Goal: Task Accomplishment & Management: Use online tool/utility

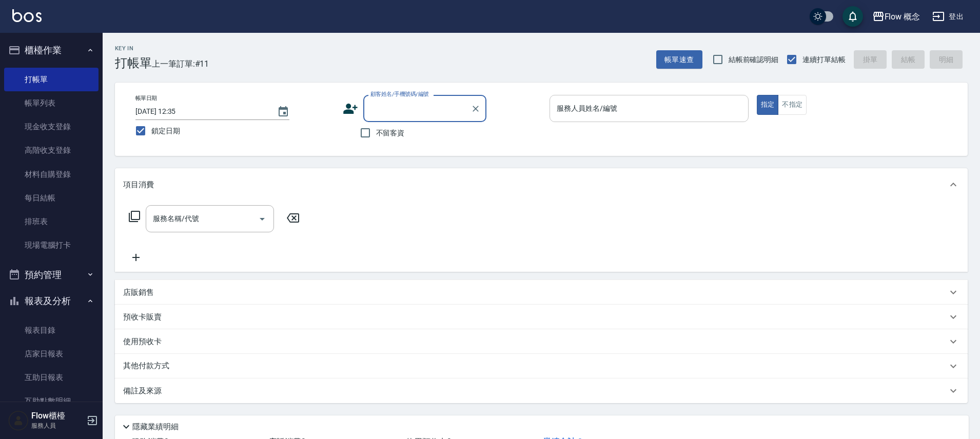
click at [693, 110] on input "服務人員姓名/編號" at bounding box center [649, 109] width 190 height 18
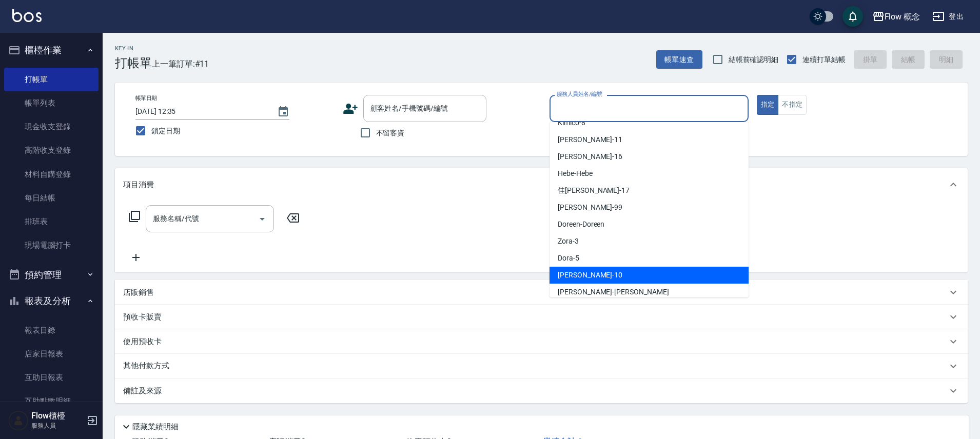
scroll to position [29, 0]
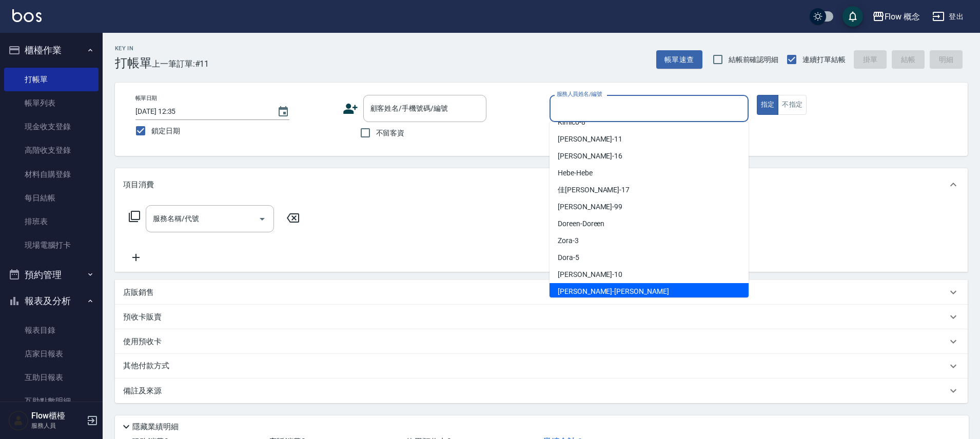
click at [589, 287] on span "[PERSON_NAME] -[PERSON_NAME]" at bounding box center [613, 291] width 111 height 11
type input "[PERSON_NAME]"
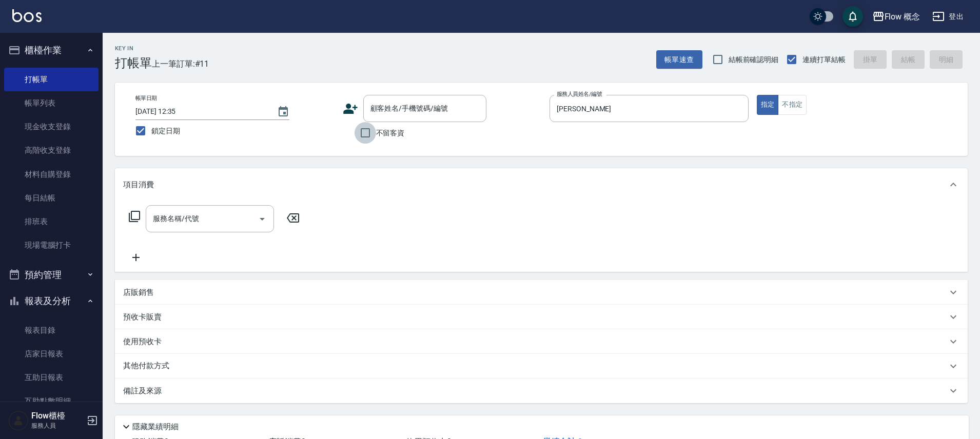
click at [362, 129] on input "不留客資" at bounding box center [366, 133] width 22 height 22
checkbox input "true"
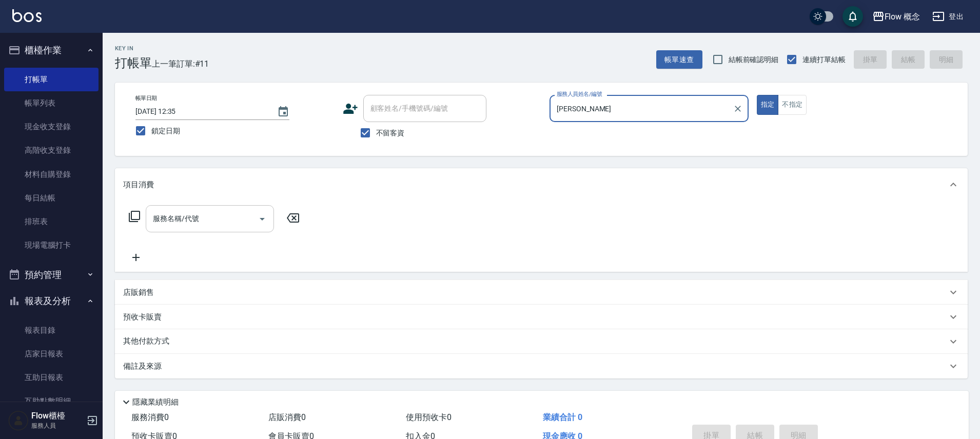
click at [229, 222] on input "服務名稱/代號" at bounding box center [202, 219] width 104 height 18
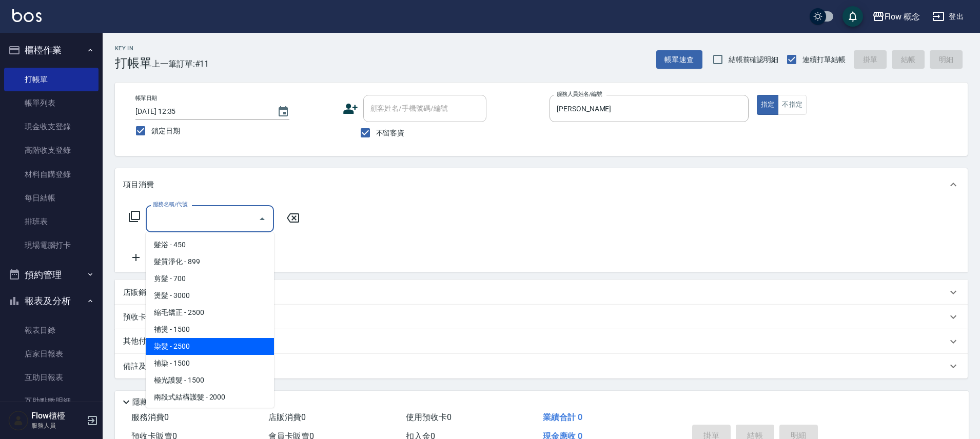
click at [228, 343] on span "染髮 - 2500" at bounding box center [210, 346] width 128 height 17
type input "染髮(401)"
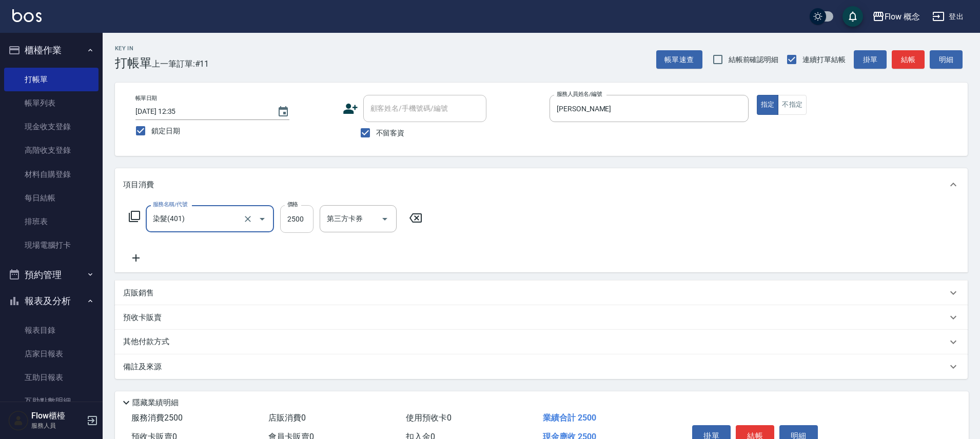
click at [285, 230] on input "2500" at bounding box center [296, 219] width 33 height 28
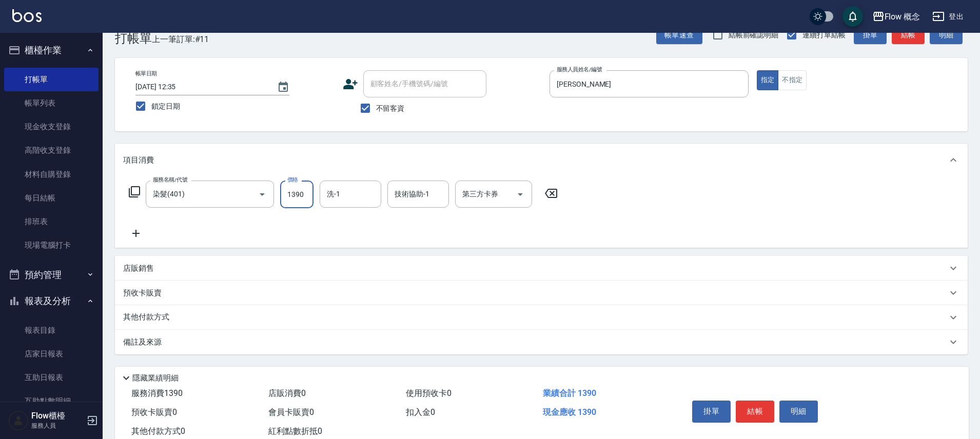
scroll to position [56, 0]
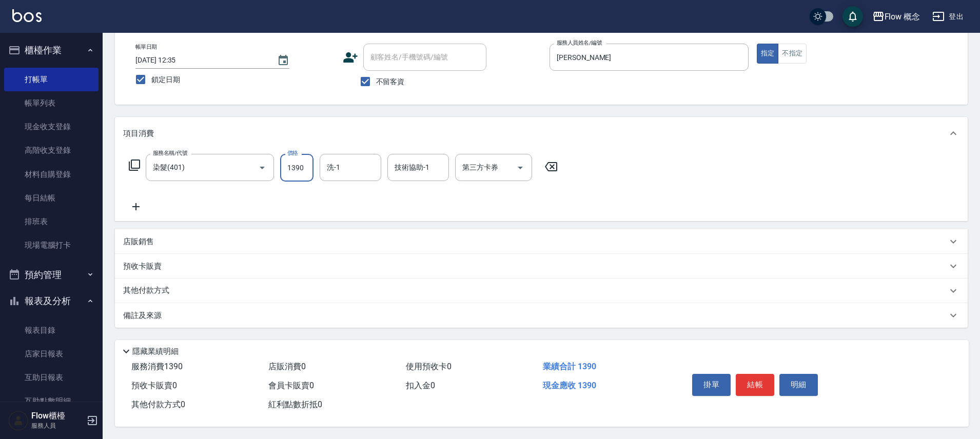
type input "1390"
click at [129, 201] on icon at bounding box center [136, 207] width 26 height 12
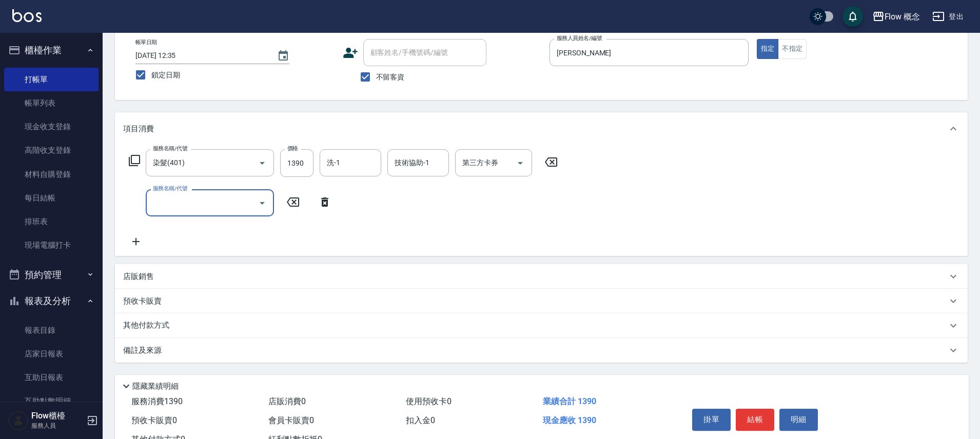
click at [197, 205] on input "服務名稱/代號" at bounding box center [202, 203] width 104 height 18
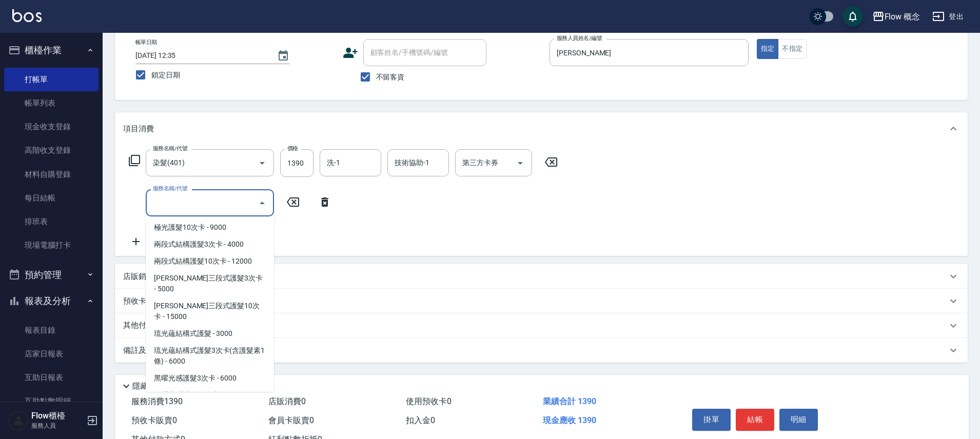
scroll to position [347, 0]
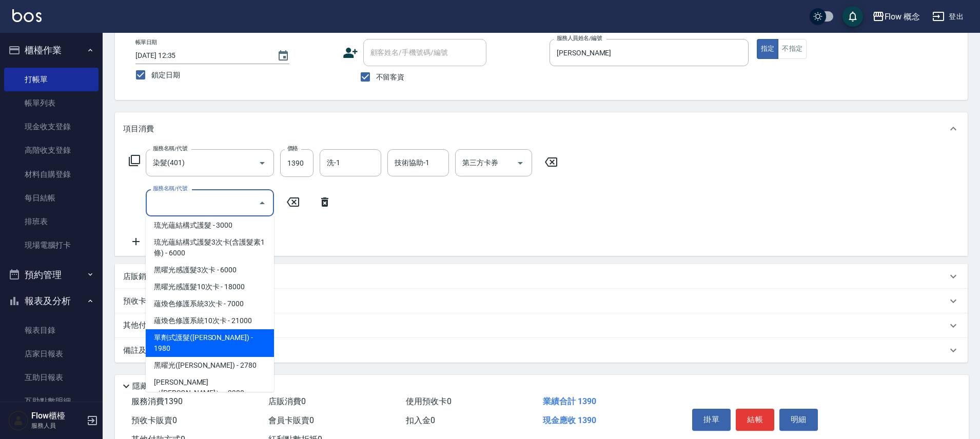
drag, startPoint x: 213, startPoint y: 317, endPoint x: 229, endPoint y: 293, distance: 28.8
click at [213, 329] on span "單劑式護髮([PERSON_NAME]) - 1980" at bounding box center [210, 343] width 128 height 28
type input "單劑式護髮([PERSON_NAME])(519)"
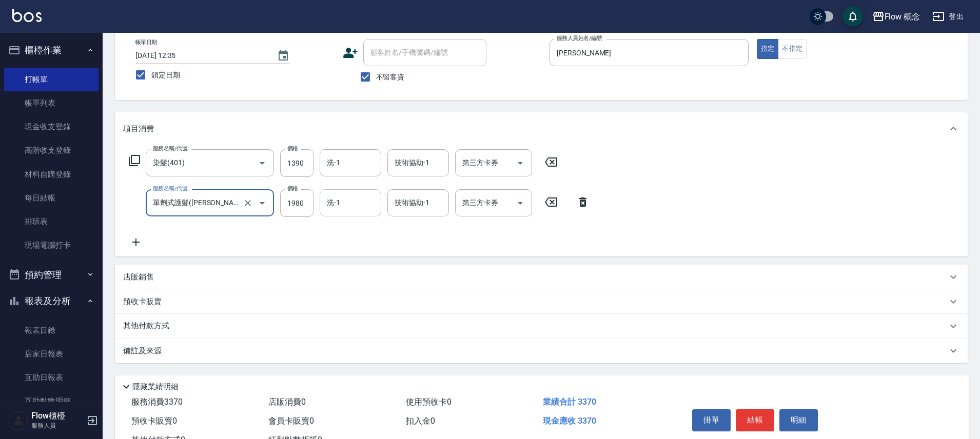
click at [361, 197] on input "洗-1" at bounding box center [350, 203] width 52 height 18
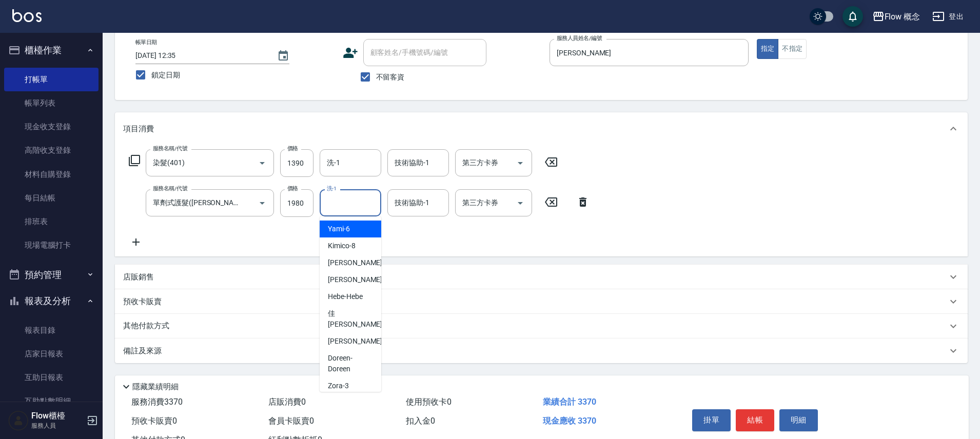
click at [474, 256] on div "服務名稱/代號 染髮(401) 服務名稱/代號 價格 1390 價格 洗-1 洗-1 技術協助-1 技術協助-1 第三方卡券 第三方卡券 服務名稱/代號 單劑…" at bounding box center [541, 200] width 853 height 111
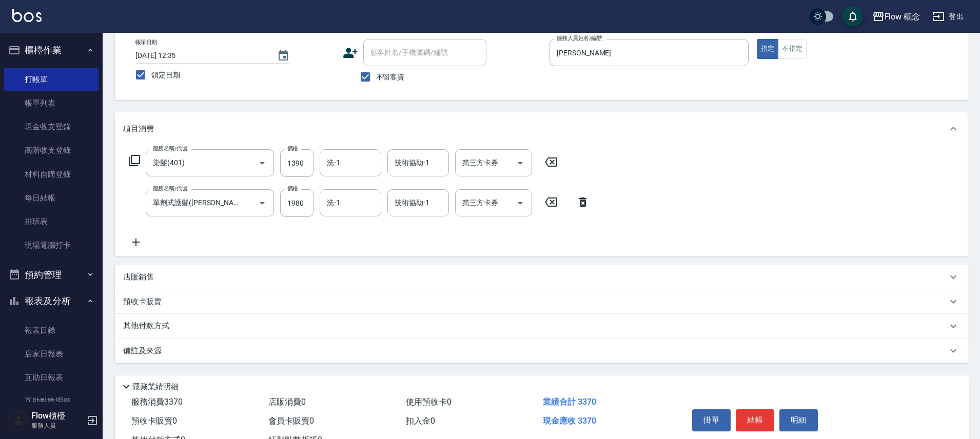
click at [239, 352] on div "備註及來源" at bounding box center [535, 351] width 824 height 11
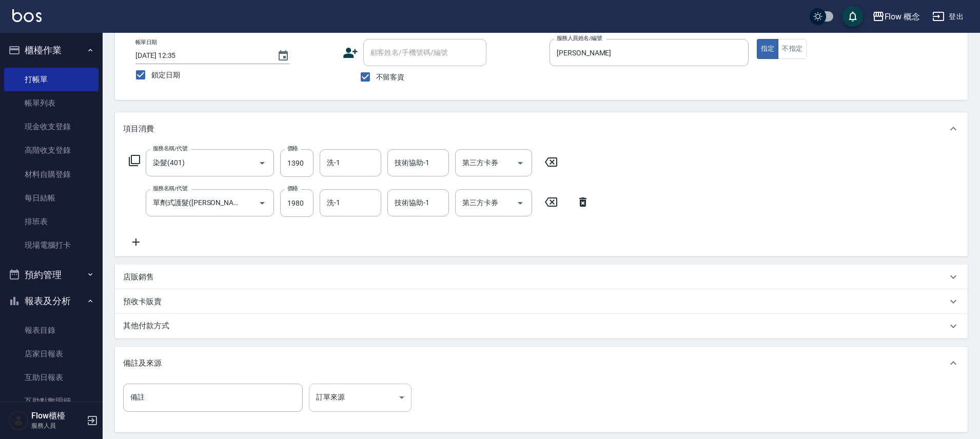
click at [328, 392] on body "Flow 概念 登出 櫃檯作業 打帳單 帳單列表 現金收支登錄 高階收支登錄 材料自購登錄 每日結帳 排班表 現場電腦打卡 預約管理 預約管理 單日預約紀錄 …" at bounding box center [490, 244] width 980 height 600
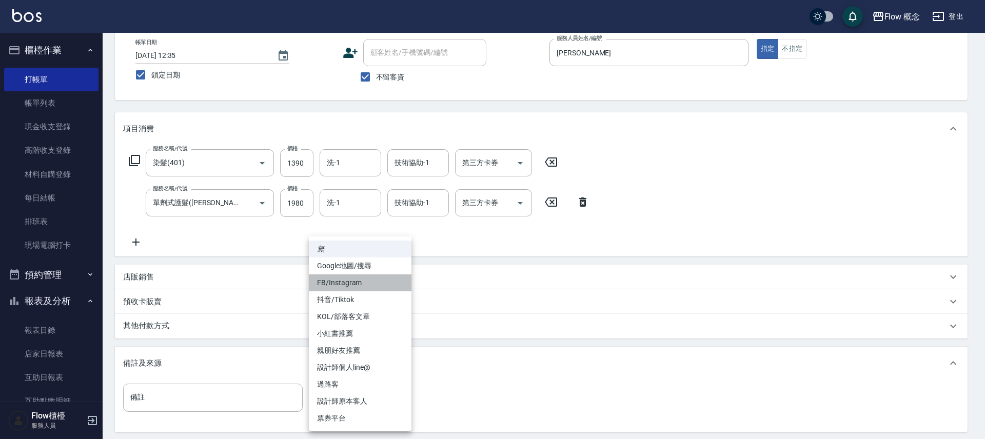
click at [335, 280] on li "FB/Instagram" at bounding box center [360, 283] width 103 height 17
type input "FB/Instagram"
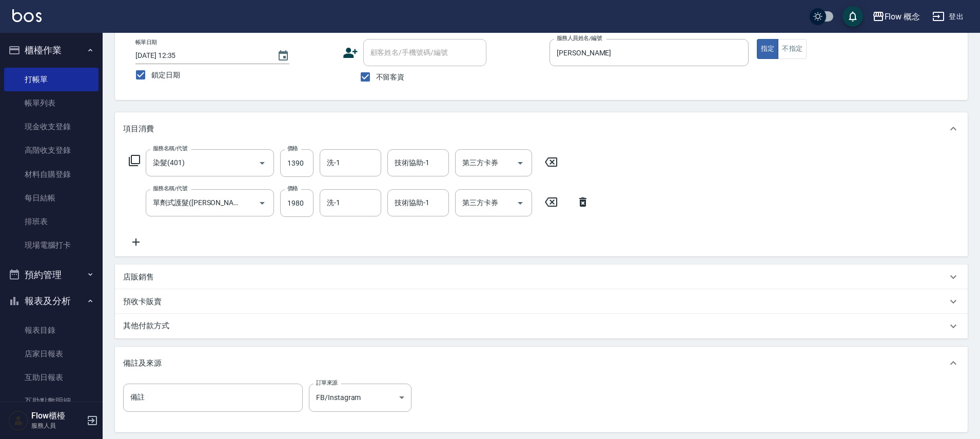
click at [225, 333] on div "其他付款方式" at bounding box center [541, 326] width 853 height 25
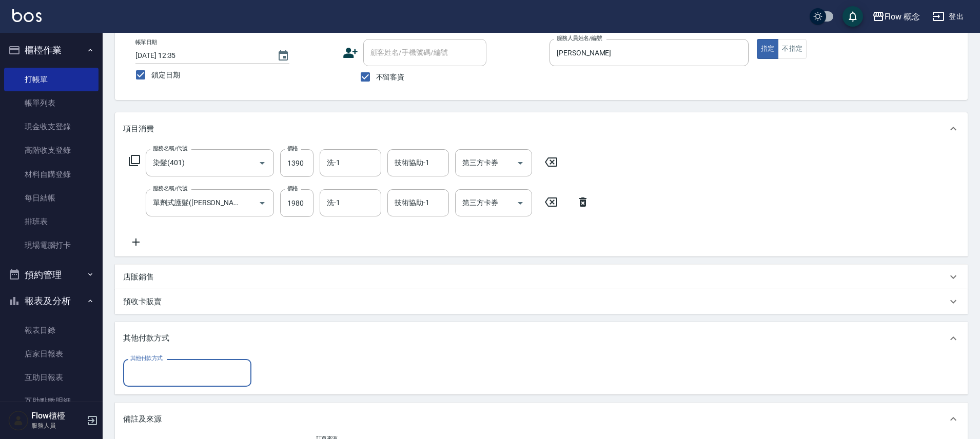
scroll to position [0, 0]
click at [180, 377] on input "其他付款方式" at bounding box center [187, 373] width 119 height 18
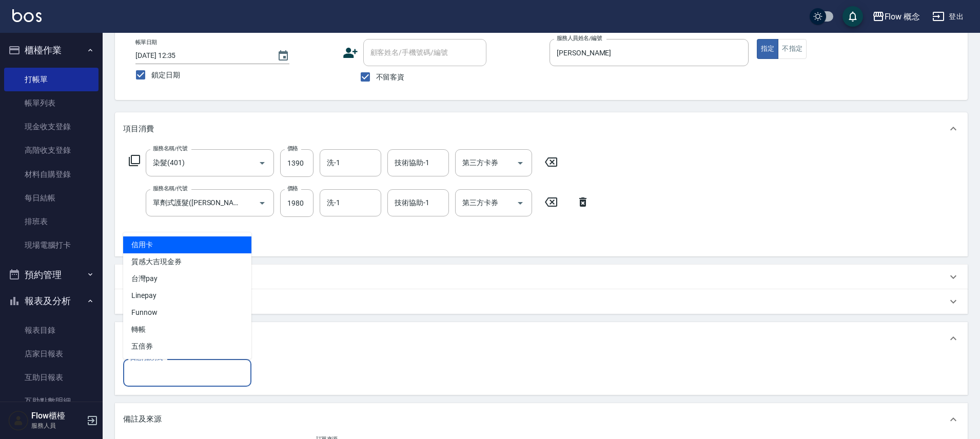
click at [163, 240] on span "信用卡" at bounding box center [187, 245] width 128 height 17
type input "信用卡"
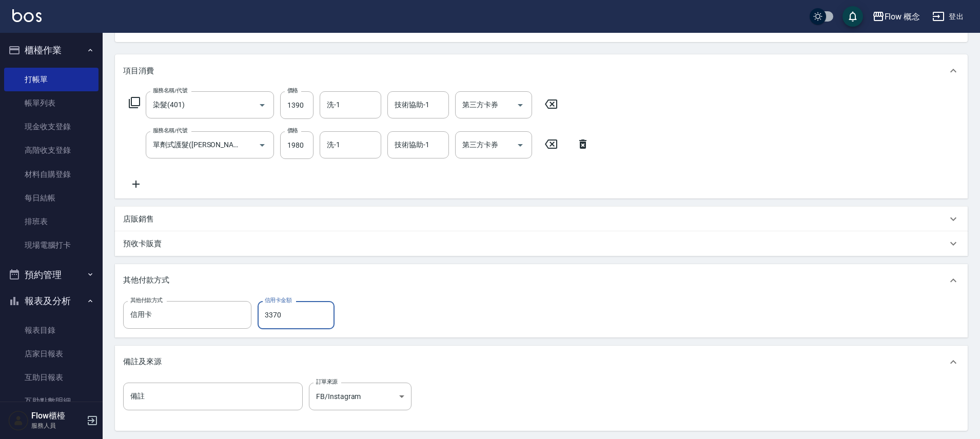
scroll to position [222, 0]
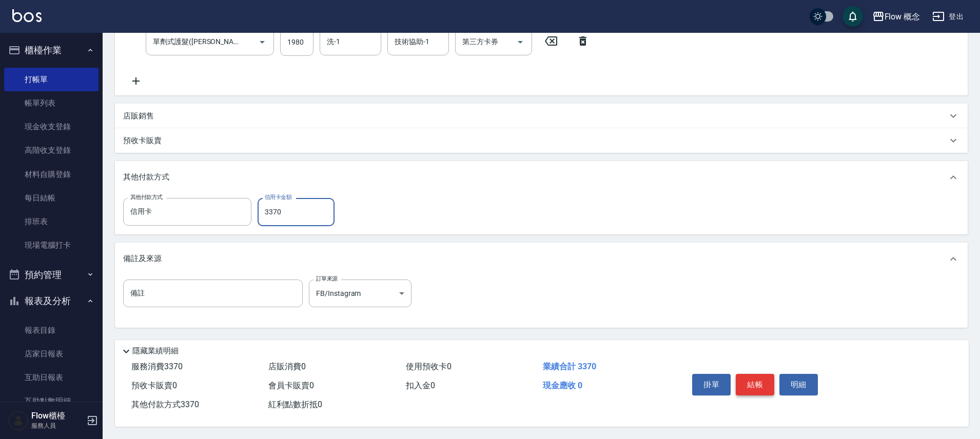
type input "3370"
drag, startPoint x: 756, startPoint y: 373, endPoint x: 750, endPoint y: 338, distance: 35.4
click at [756, 374] on button "結帳" at bounding box center [755, 385] width 38 height 22
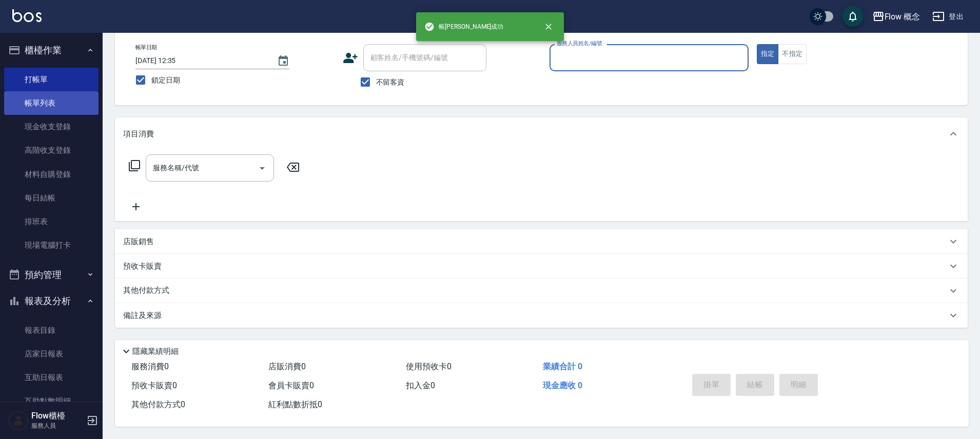
scroll to position [0, 0]
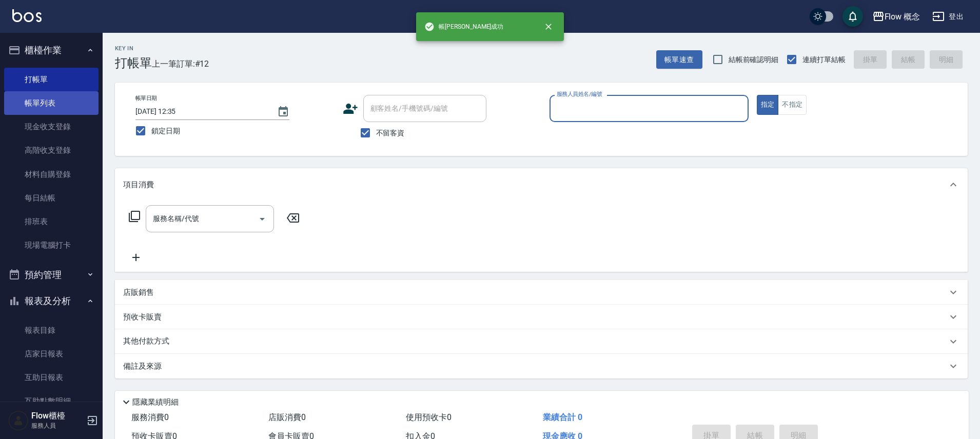
click at [36, 100] on link "帳單列表" at bounding box center [51, 103] width 94 height 24
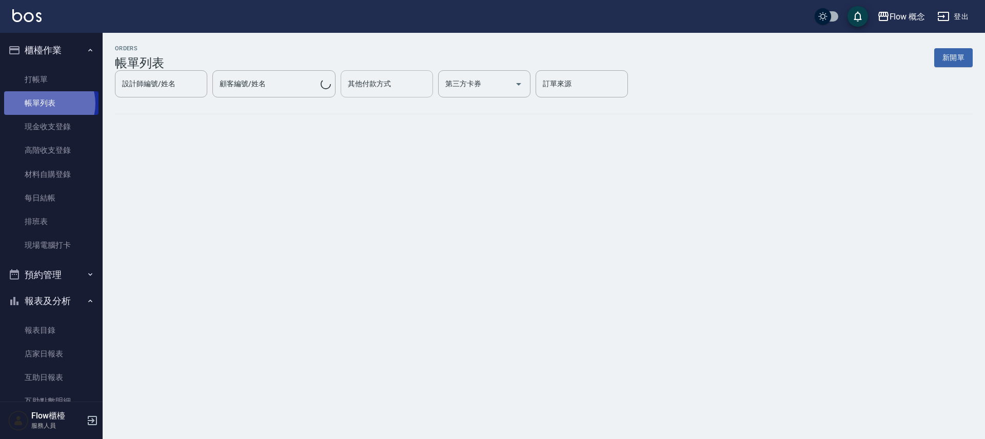
drag, startPoint x: 45, startPoint y: 104, endPoint x: 353, endPoint y: 92, distance: 308.6
click at [45, 104] on link "帳單列表" at bounding box center [51, 103] width 94 height 24
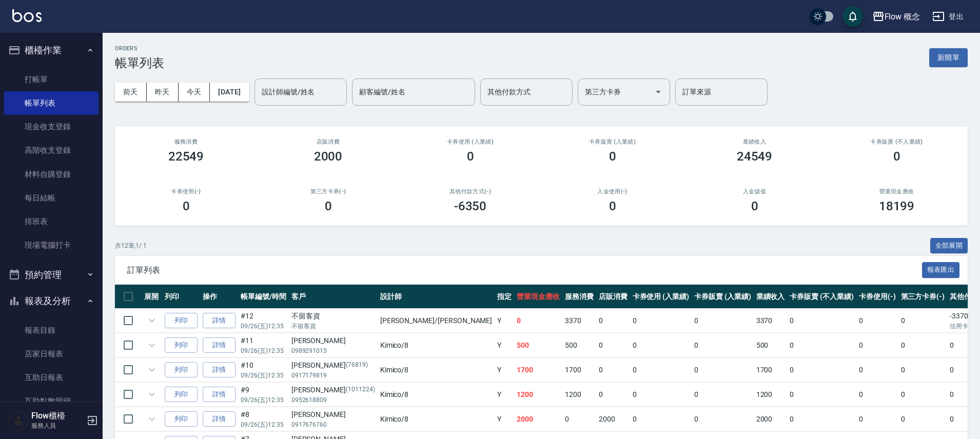
click at [384, 89] on div "顧客編號/姓名 顧客編號/姓名" at bounding box center [413, 92] width 123 height 27
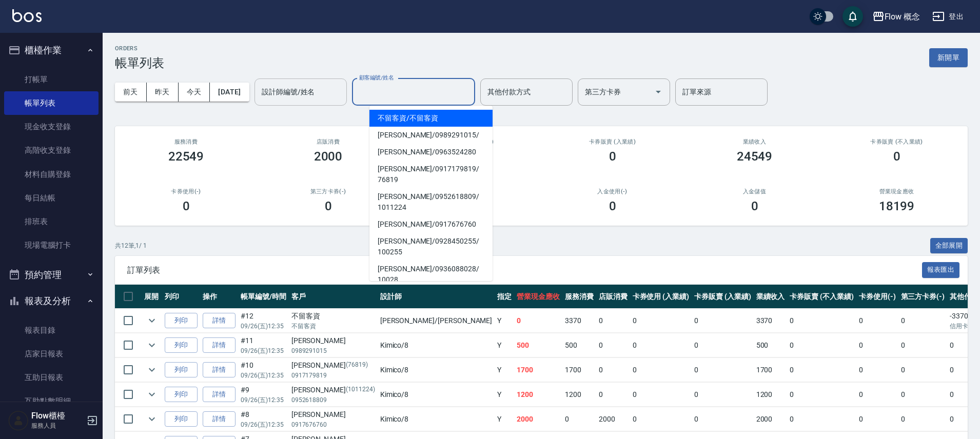
click at [321, 96] on input "設計師編號/姓名" at bounding box center [300, 92] width 83 height 18
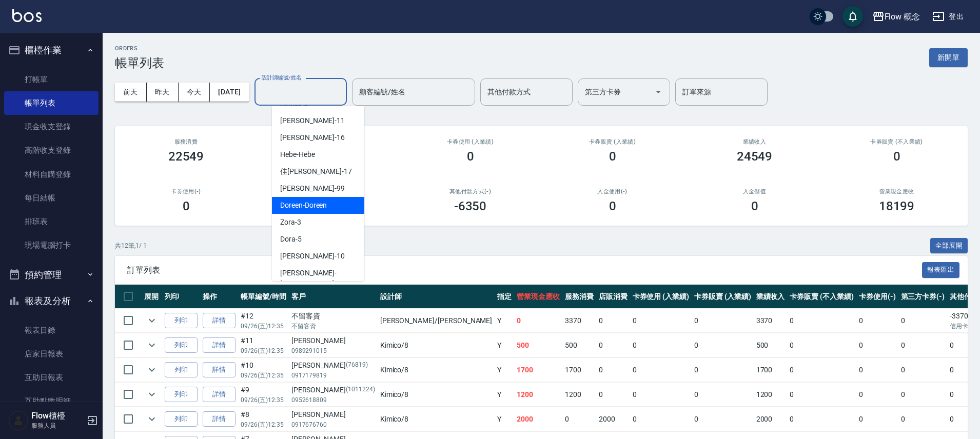
scroll to position [36, 0]
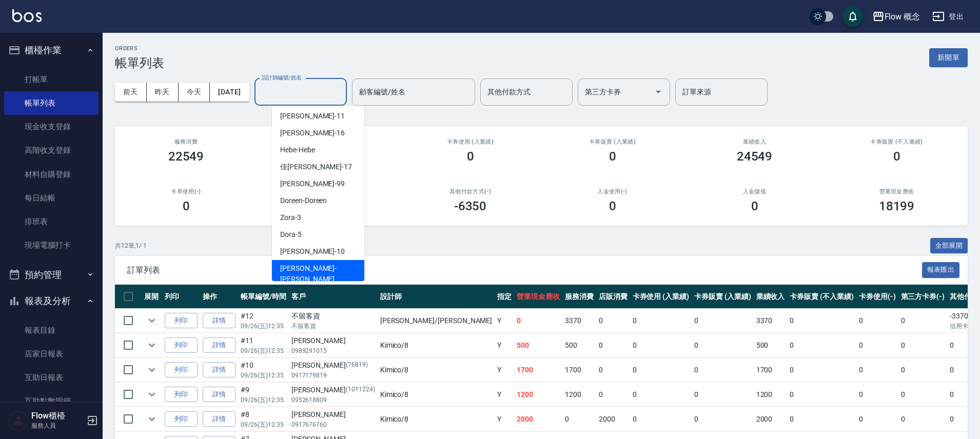
click at [314, 274] on div "[PERSON_NAME] -[PERSON_NAME]" at bounding box center [318, 274] width 92 height 28
type input "[PERSON_NAME]"
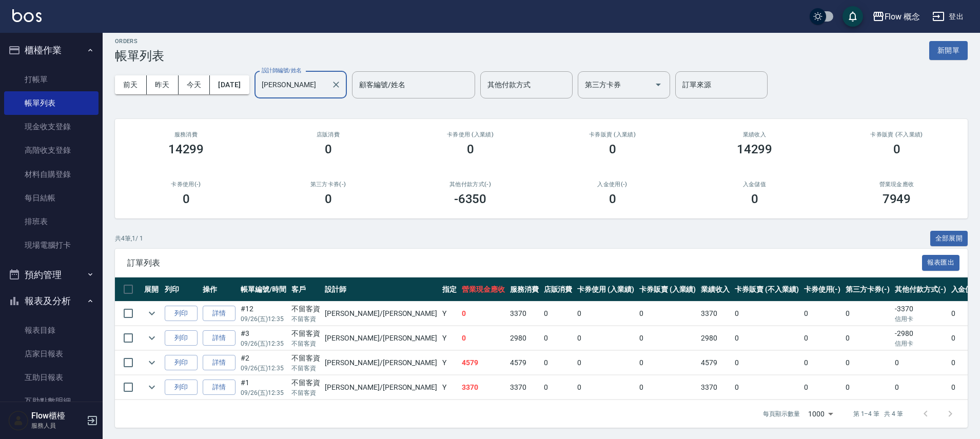
scroll to position [0, 0]
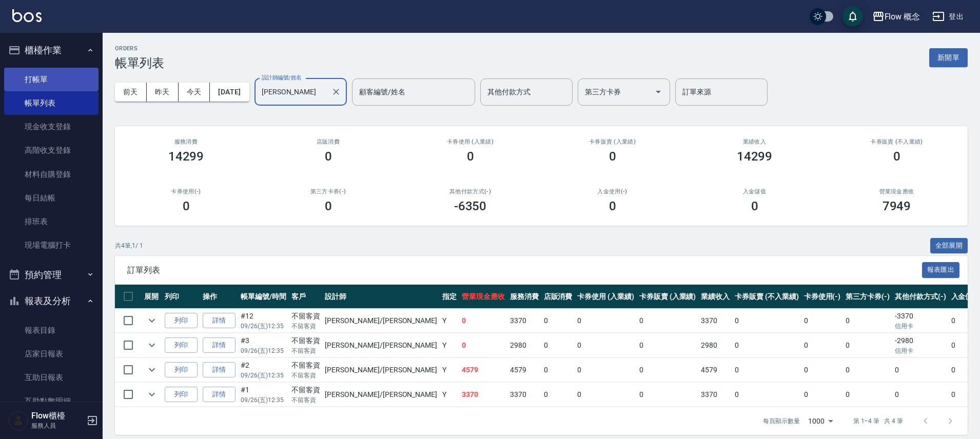
click at [68, 84] on link "打帳單" at bounding box center [51, 80] width 94 height 24
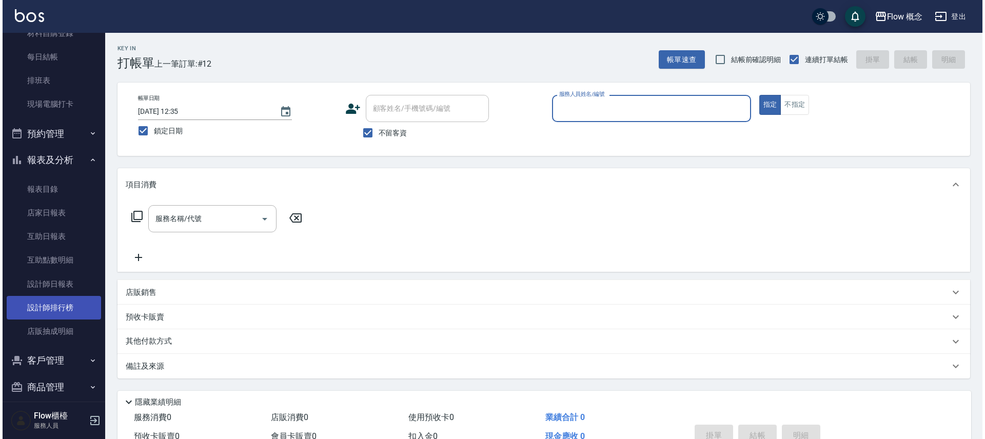
scroll to position [143, 0]
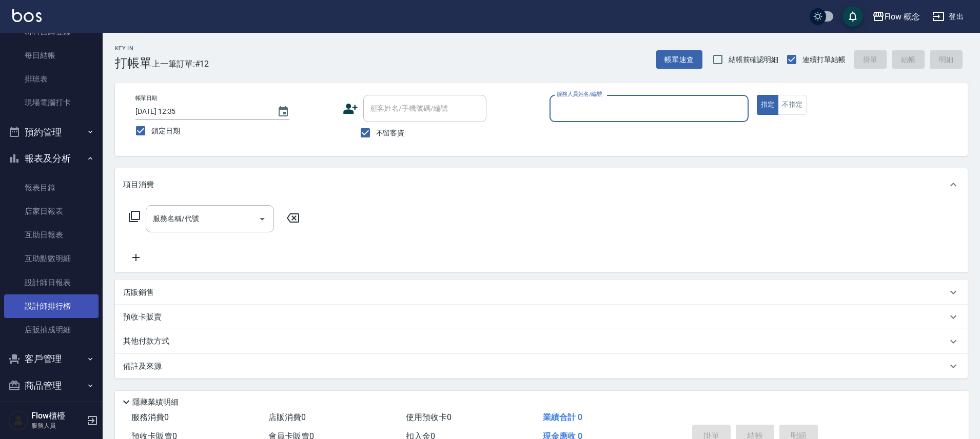
click at [55, 312] on link "設計師排行榜" at bounding box center [51, 307] width 94 height 24
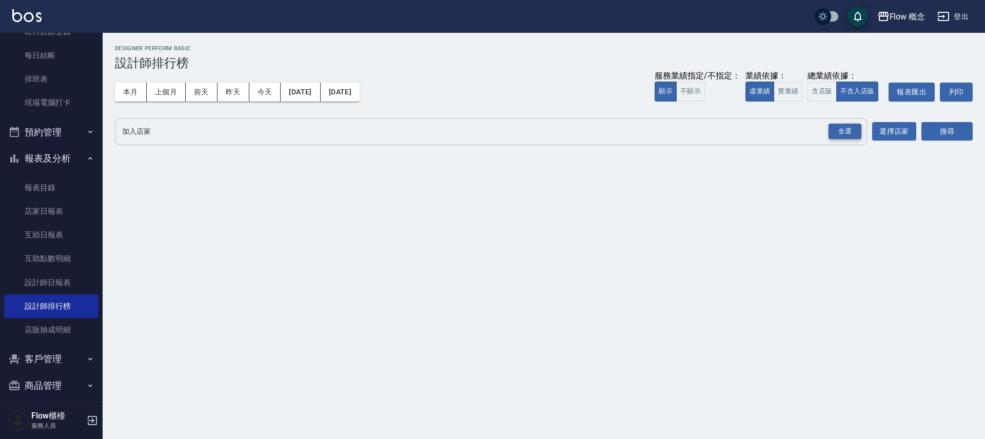
click at [859, 128] on div "全選" at bounding box center [845, 132] width 33 height 16
drag, startPoint x: 939, startPoint y: 117, endPoint x: 944, endPoint y: 127, distance: 11.0
click at [939, 118] on div "搜尋" at bounding box center [947, 132] width 51 height 29
click at [940, 132] on button "搜尋" at bounding box center [947, 132] width 51 height 19
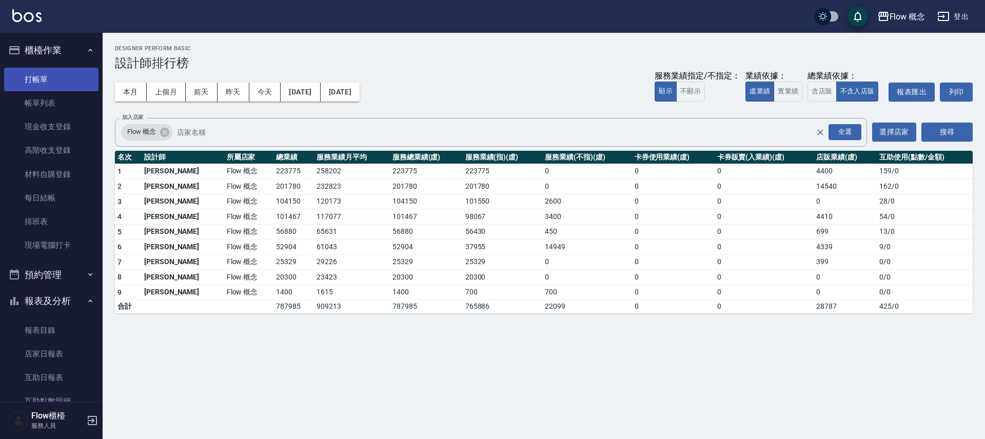
click at [22, 81] on link "打帳單" at bounding box center [51, 80] width 94 height 24
